Goal: Task Accomplishment & Management: Manage account settings

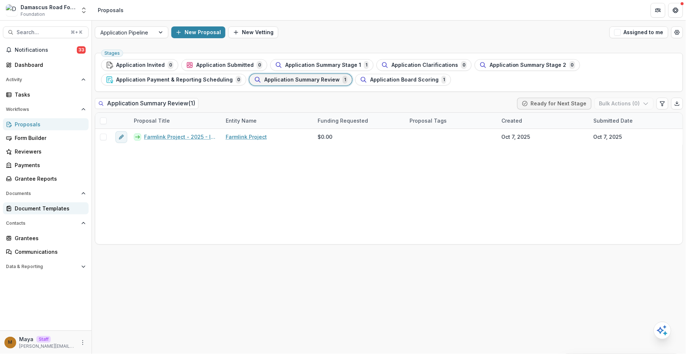
click at [37, 209] on div "Document Templates" at bounding box center [49, 209] width 68 height 8
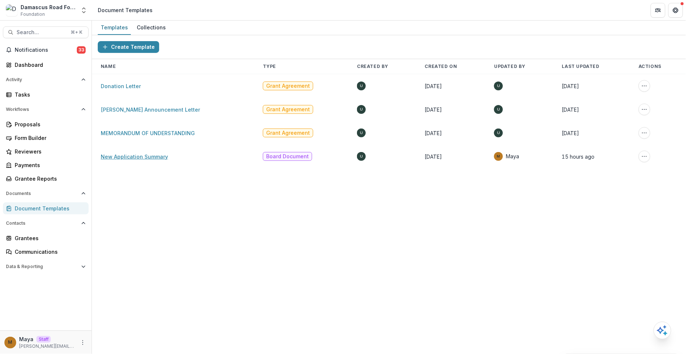
click at [128, 156] on link "New Application Summary" at bounding box center [134, 157] width 67 height 6
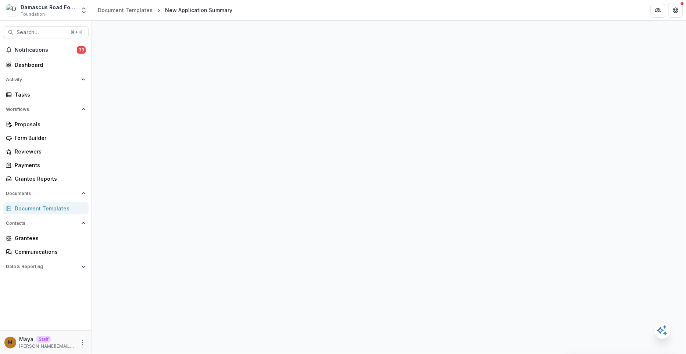
select select "**********"
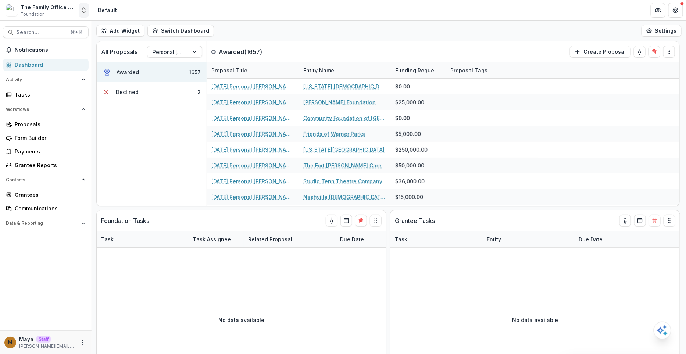
click at [86, 11] on icon "Open entity switcher" at bounding box center [83, 10] width 7 height 7
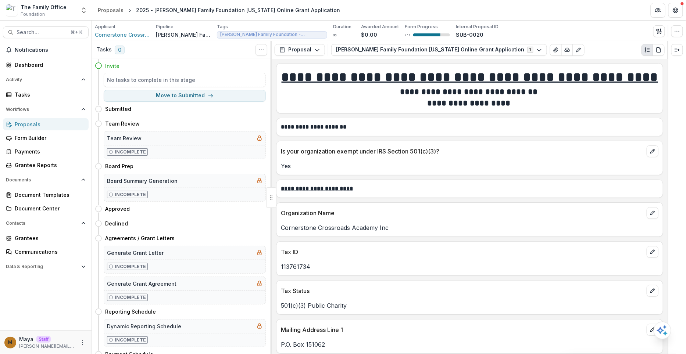
scroll to position [1300, 0]
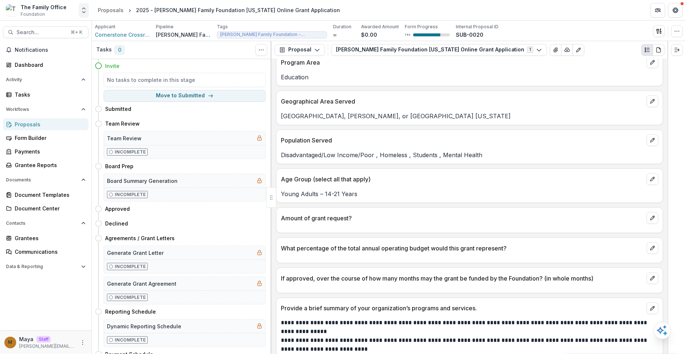
click at [83, 11] on icon "Open entity switcher" at bounding box center [83, 10] width 7 height 7
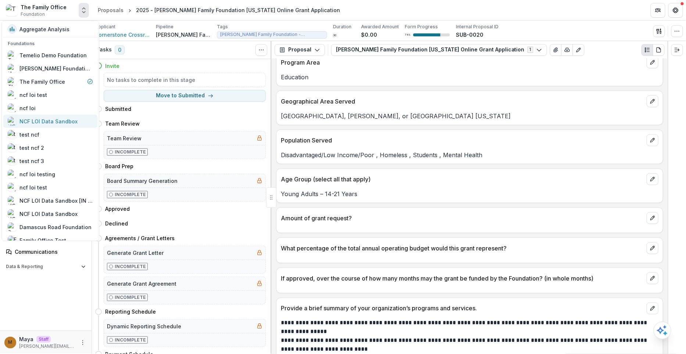
scroll to position [445, 0]
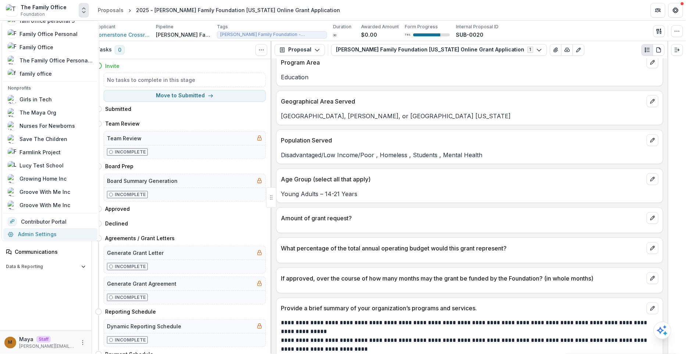
click at [32, 234] on link "Admin Settings" at bounding box center [50, 234] width 94 height 12
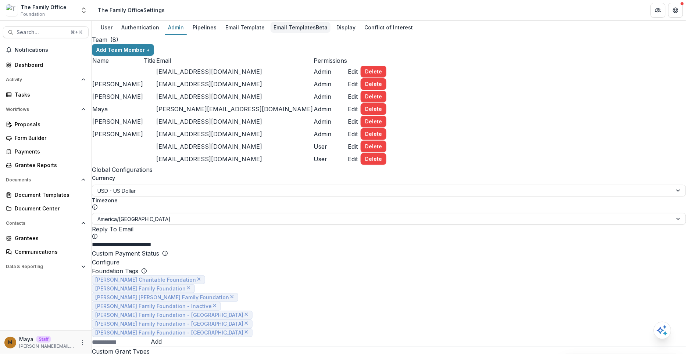
type input "*******"
click at [295, 24] on div "Email Templates Beta" at bounding box center [300, 27] width 60 height 11
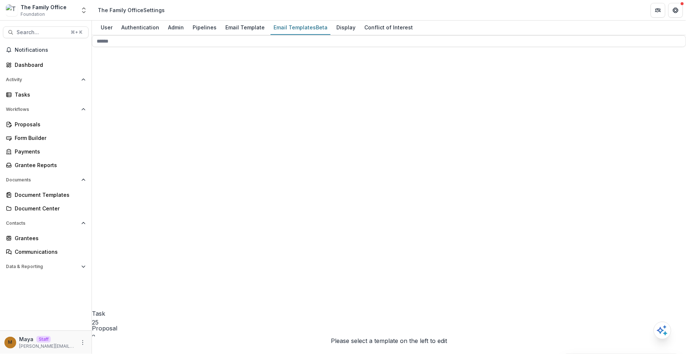
click at [145, 133] on span "System 4" at bounding box center [156, 249] width 128 height 274
click at [154, 117] on span "Report 1" at bounding box center [156, 234] width 128 height 274
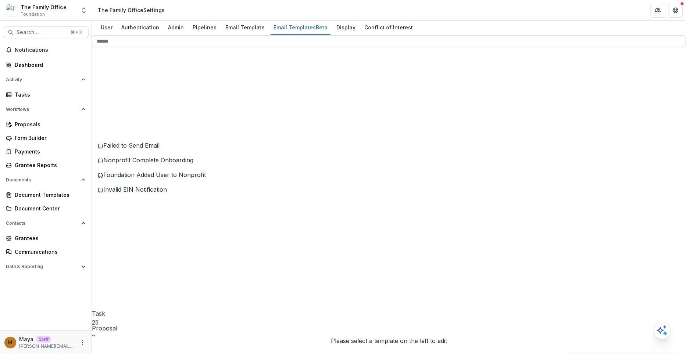
click at [176, 132] on span "Grant Report 2" at bounding box center [158, 243] width 123 height 263
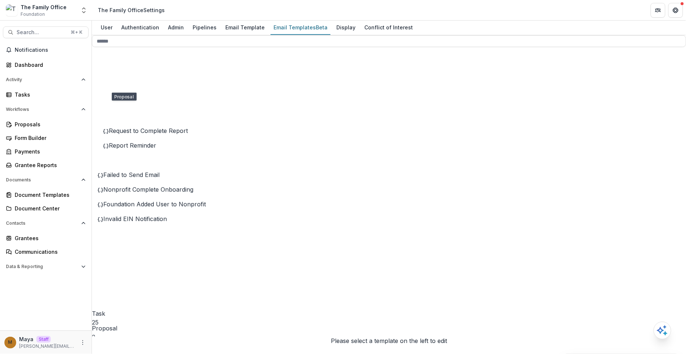
click at [114, 340] on span "Pipeline" at bounding box center [103, 343] width 22 height 7
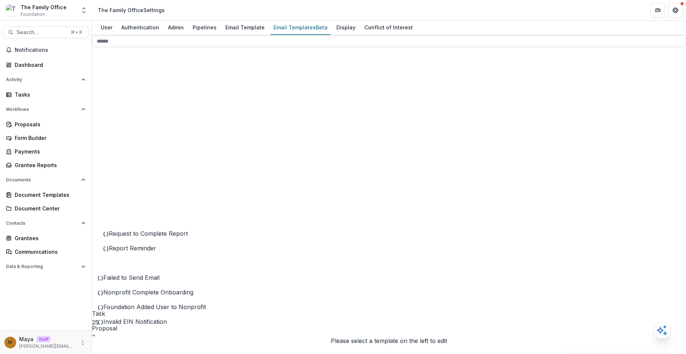
click at [114, 340] on span "Pipeline" at bounding box center [103, 343] width 22 height 7
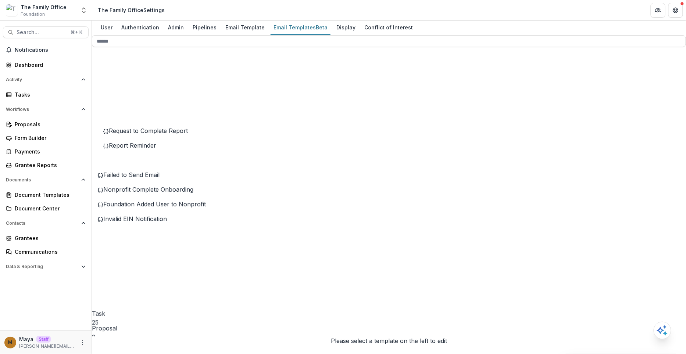
click at [104, 225] on icon at bounding box center [156, 289] width 128 height 128
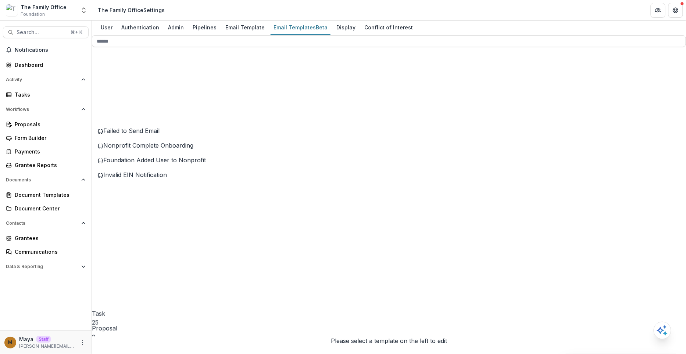
click at [106, 211] on icon at bounding box center [156, 275] width 128 height 128
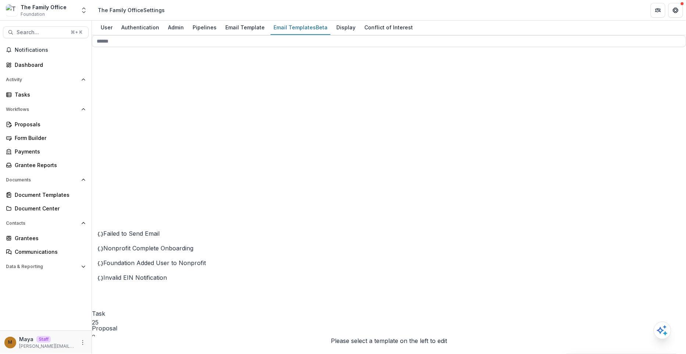
click at [108, 211] on icon at bounding box center [156, 275] width 128 height 128
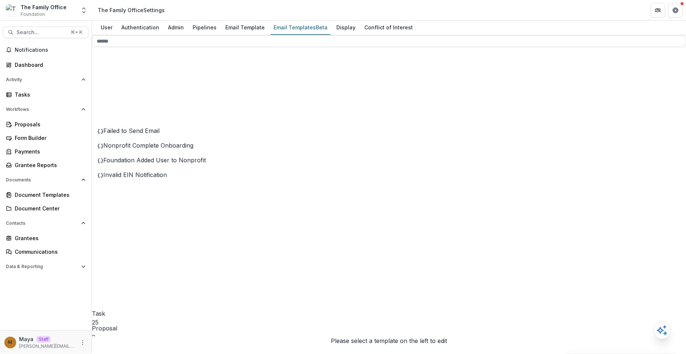
click at [108, 196] on icon at bounding box center [156, 260] width 128 height 128
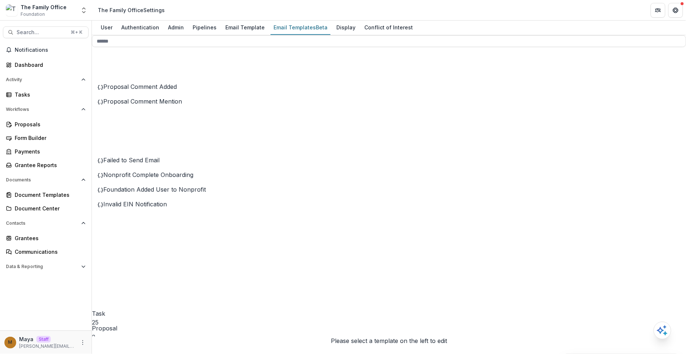
click at [107, 90] on span "Proposal 2" at bounding box center [156, 205] width 128 height 274
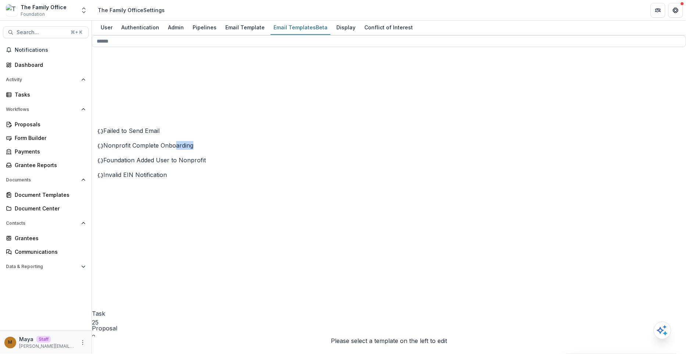
click at [181, 150] on div "Nonprofit Complete Onboarding" at bounding box center [158, 145] width 123 height 9
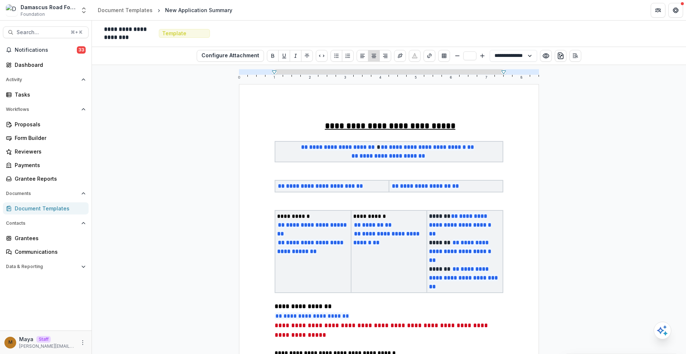
select select "**********"
